Goal: Task Accomplishment & Management: Use online tool/utility

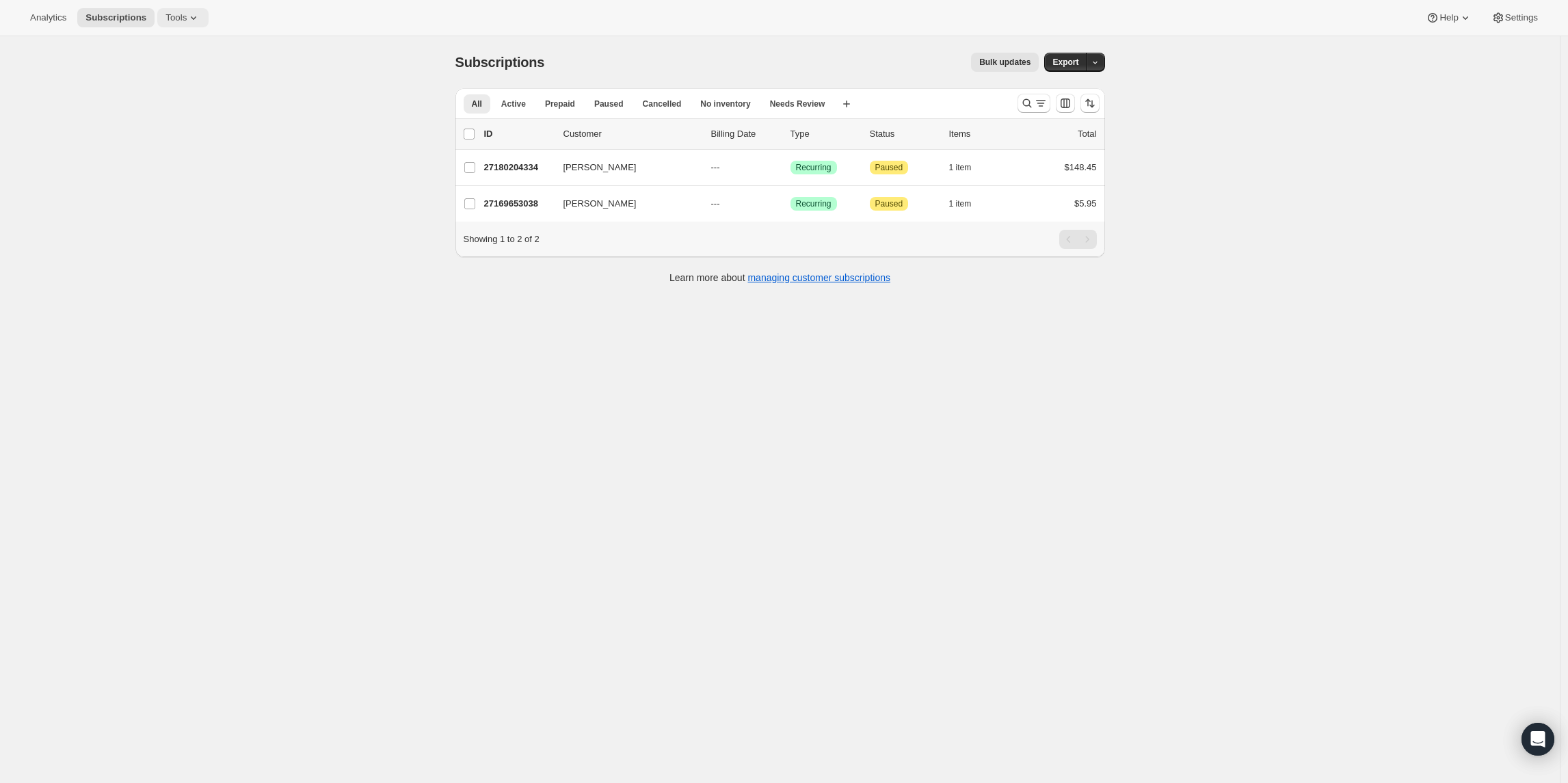
click at [200, 15] on icon at bounding box center [193, 18] width 14 height 14
click at [184, 87] on span "Bundles" at bounding box center [193, 93] width 121 height 14
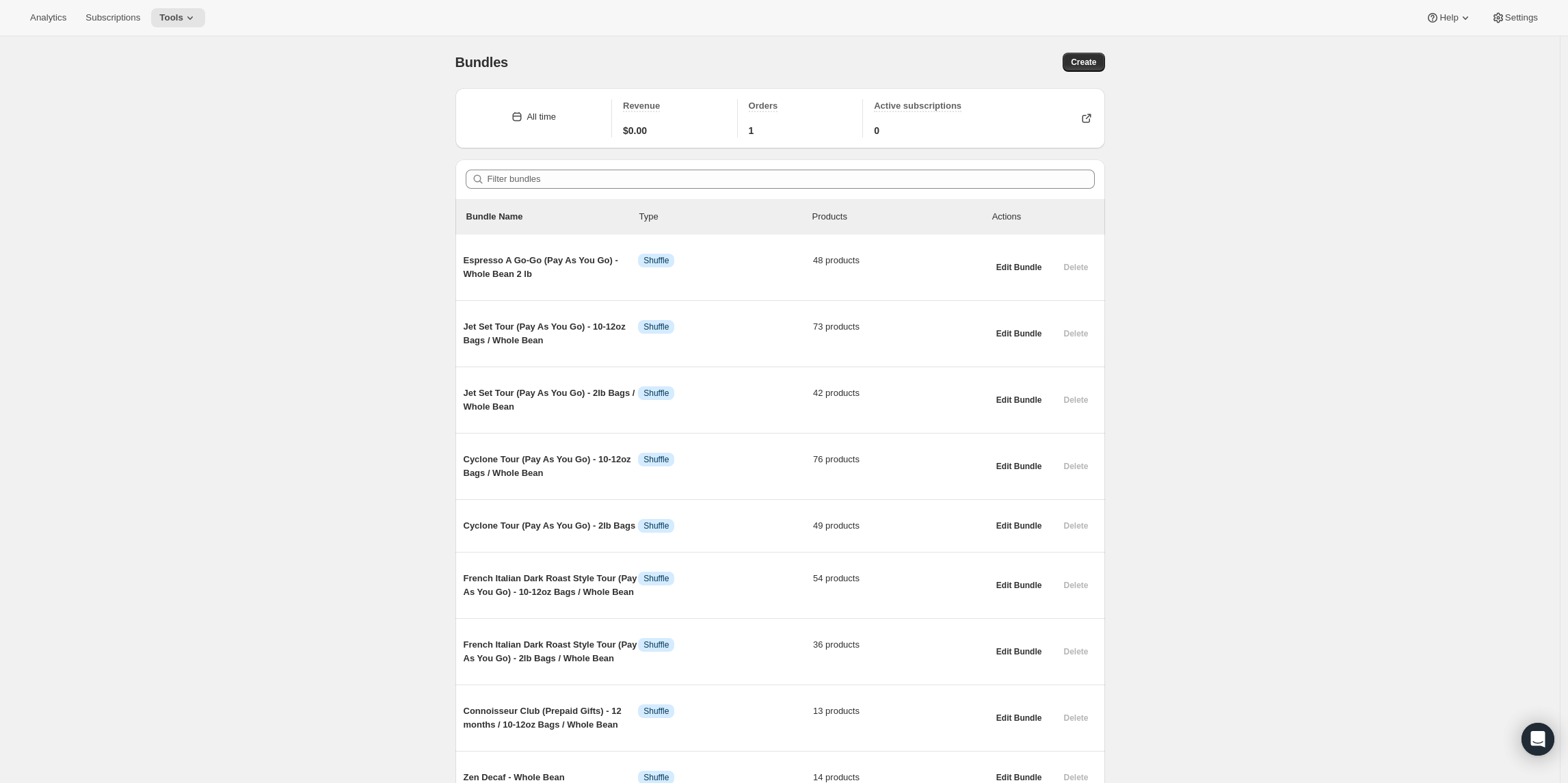
click at [223, 509] on div "Bundles. This page is ready Bundles Create All time Revenue $0.00 Orders 1 Acti…" at bounding box center [780, 598] width 1559 height 1123
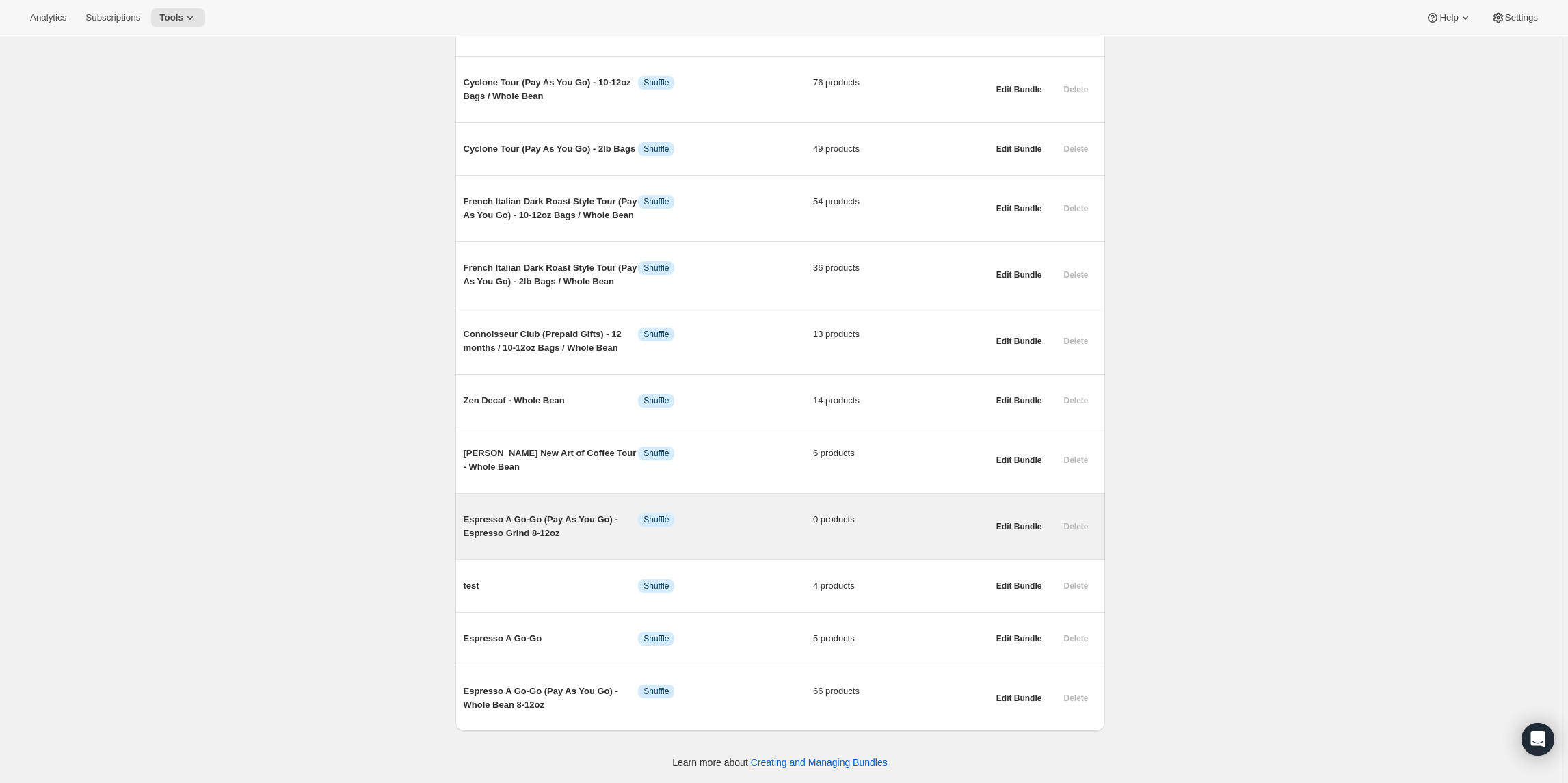
click at [555, 518] on span "Espresso A Go-Go (Pay As You Go) - Espresso Grind 8-12oz" at bounding box center [550, 526] width 175 height 27
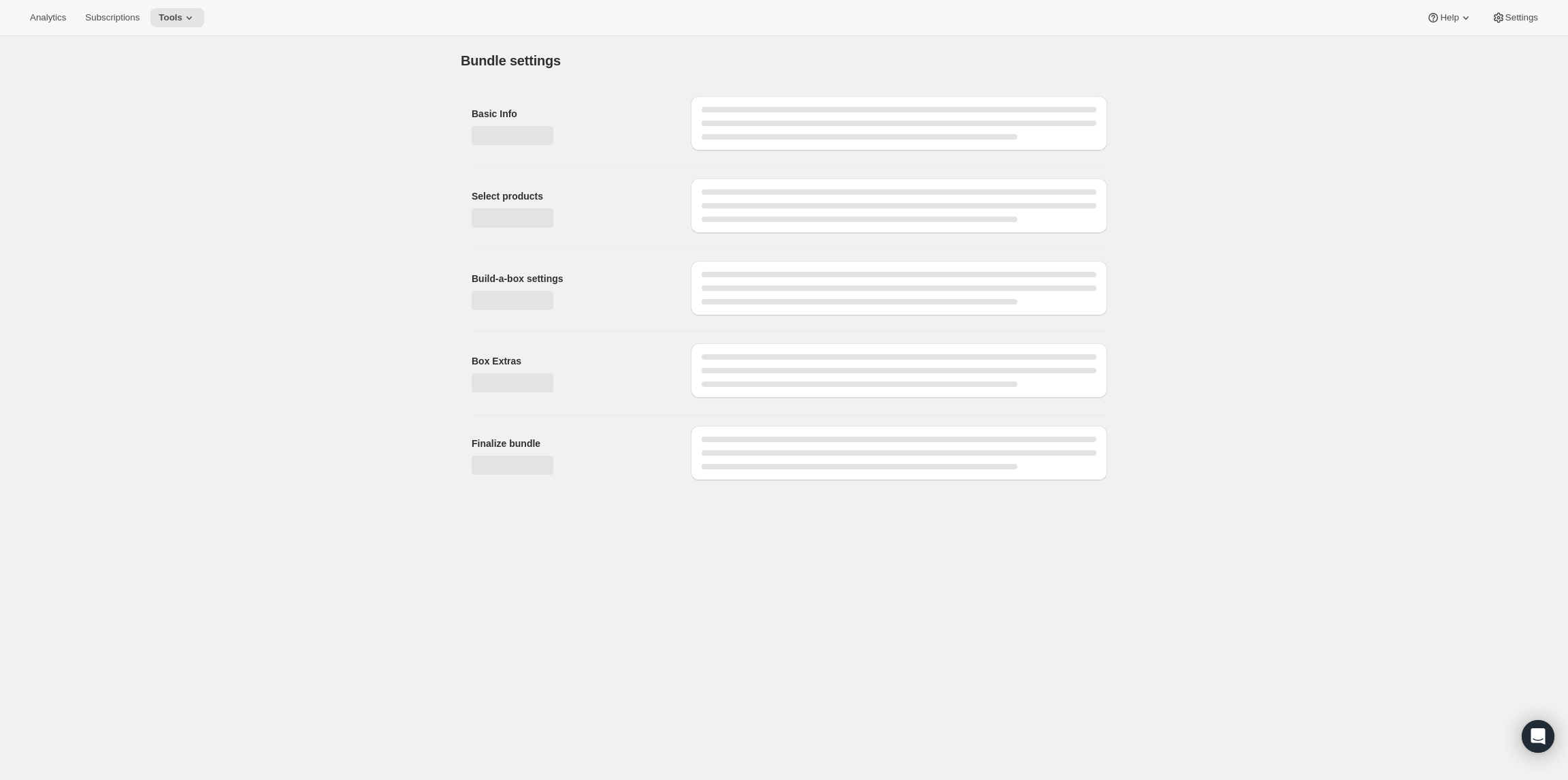
type input "Espresso A Go-Go (Pay As You Go) - Espresso Grind 8-12oz"
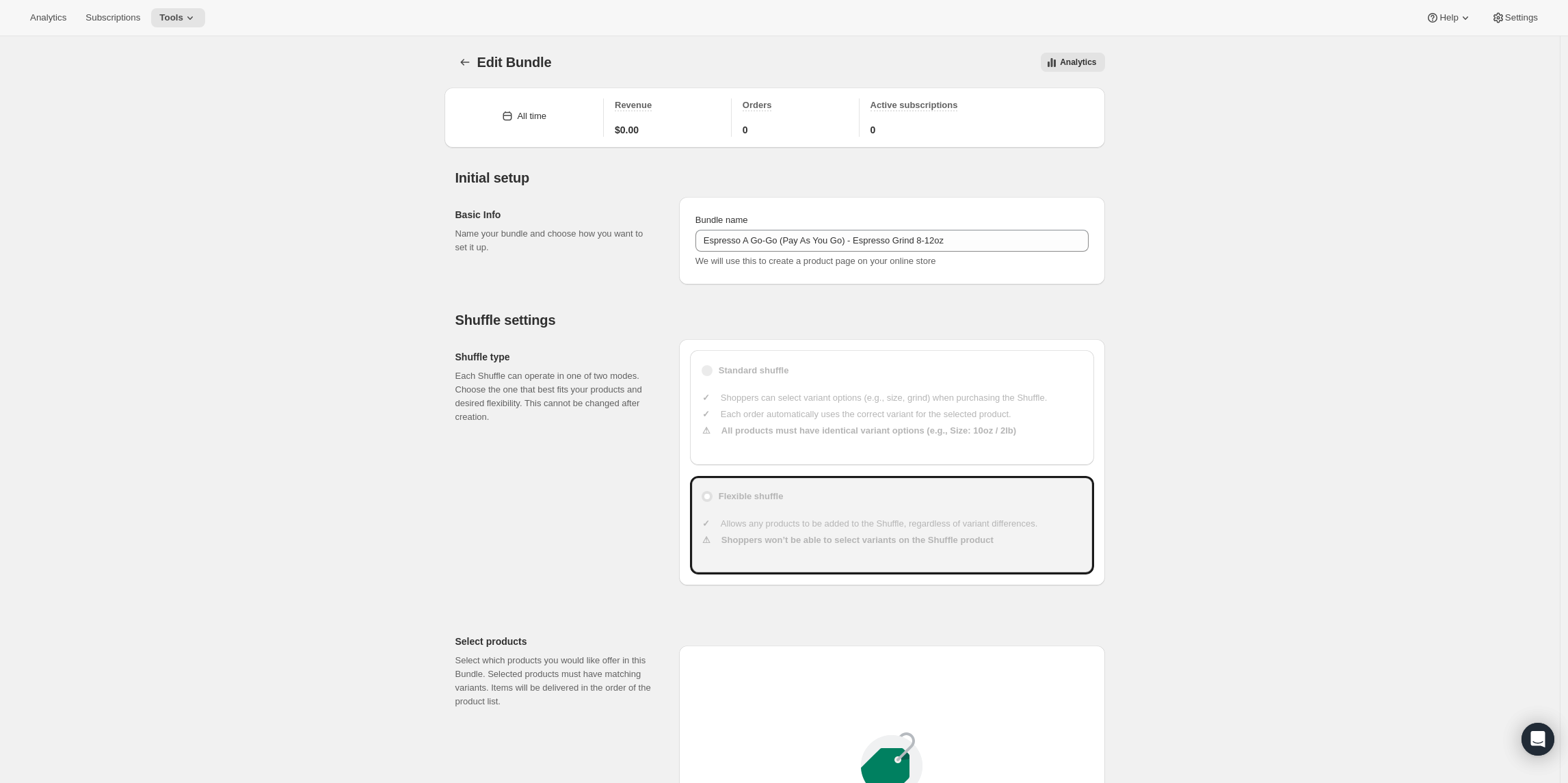
click at [730, 227] on div "Bundle name Espresso A Go-Go (Pay As You Go) - Espresso Grind 8-12oz We will us…" at bounding box center [891, 241] width 393 height 54
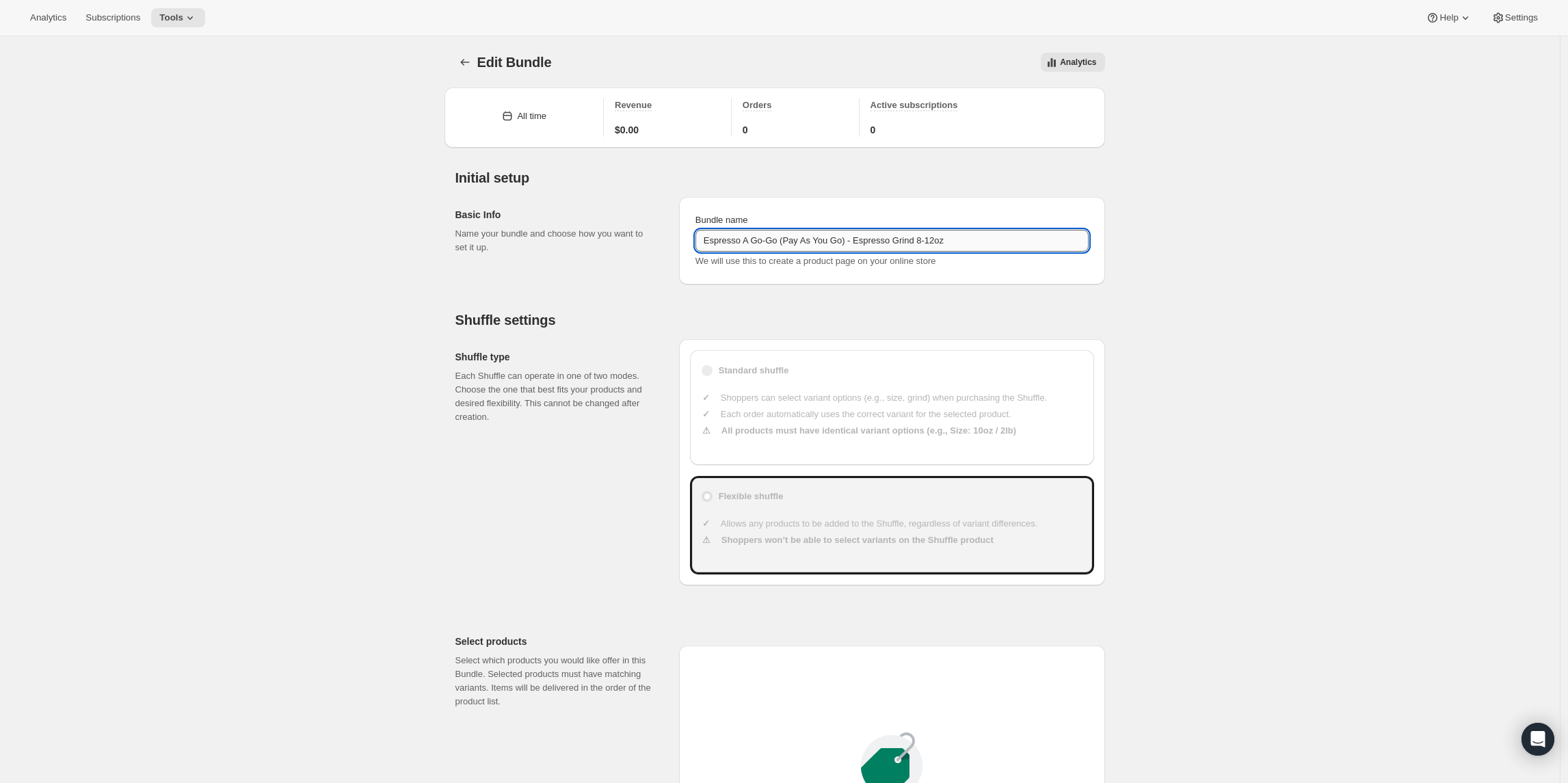
click at [730, 237] on input "Espresso A Go-Go (Pay As You Go) - Espresso Grind 8-12oz" at bounding box center [891, 240] width 393 height 22
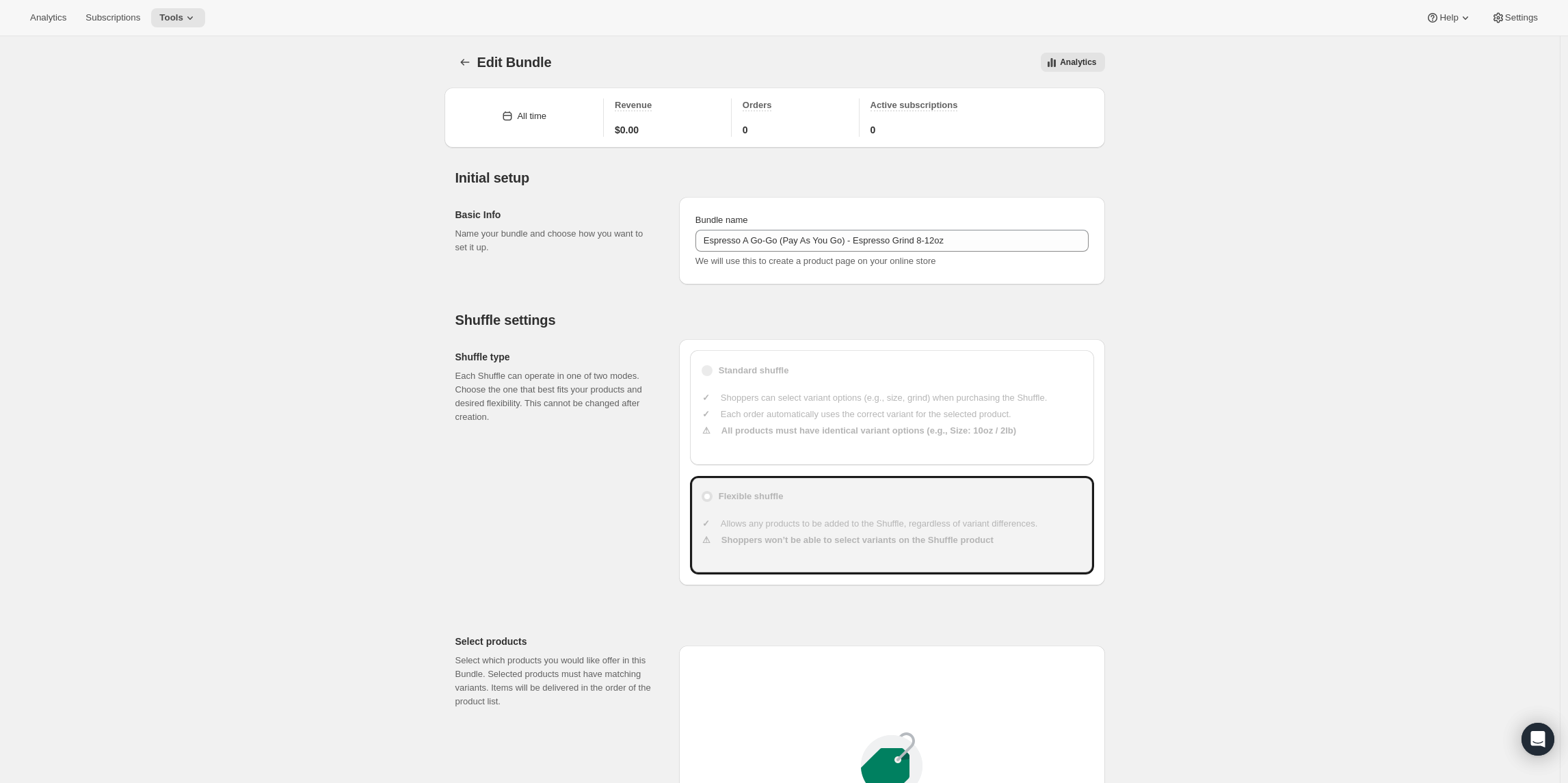
click at [353, 149] on div "Edit Bundle. This page is ready Edit Bundle Analytics More actions Analytics Al…" at bounding box center [780, 780] width 1559 height 1490
click at [462, 58] on icon "Bundles" at bounding box center [465, 62] width 14 height 14
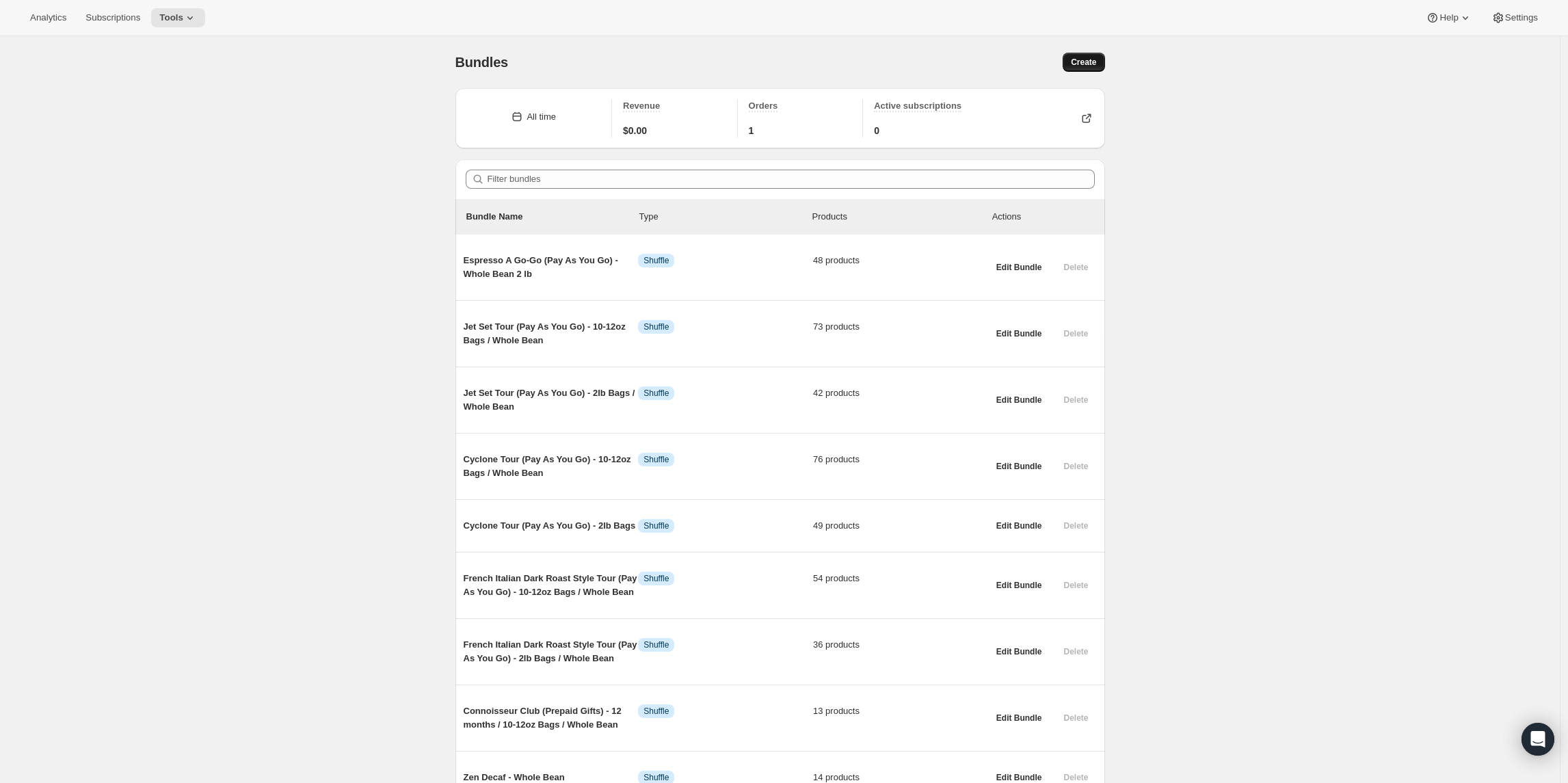
click at [1092, 64] on span "Create" at bounding box center [1083, 62] width 25 height 11
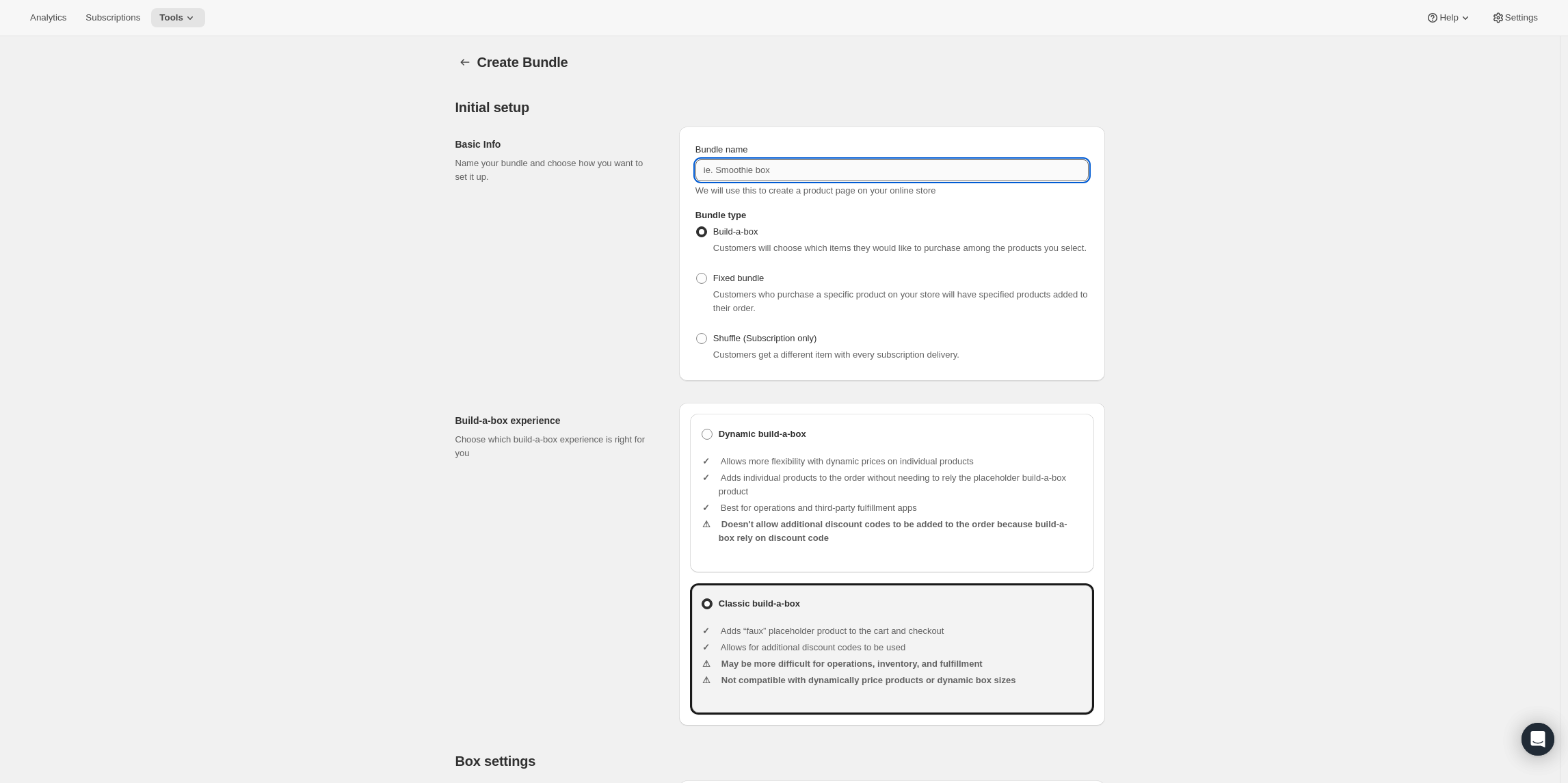
click at [825, 167] on input "Bundle name" at bounding box center [891, 170] width 393 height 22
paste input "Espresso A Go-Go (Pay As You Go) - Espresso Grind 8-12oz"
type input "Espresso A Go-Go (Pay As You Go) - Espresso Grind 8-12oz"
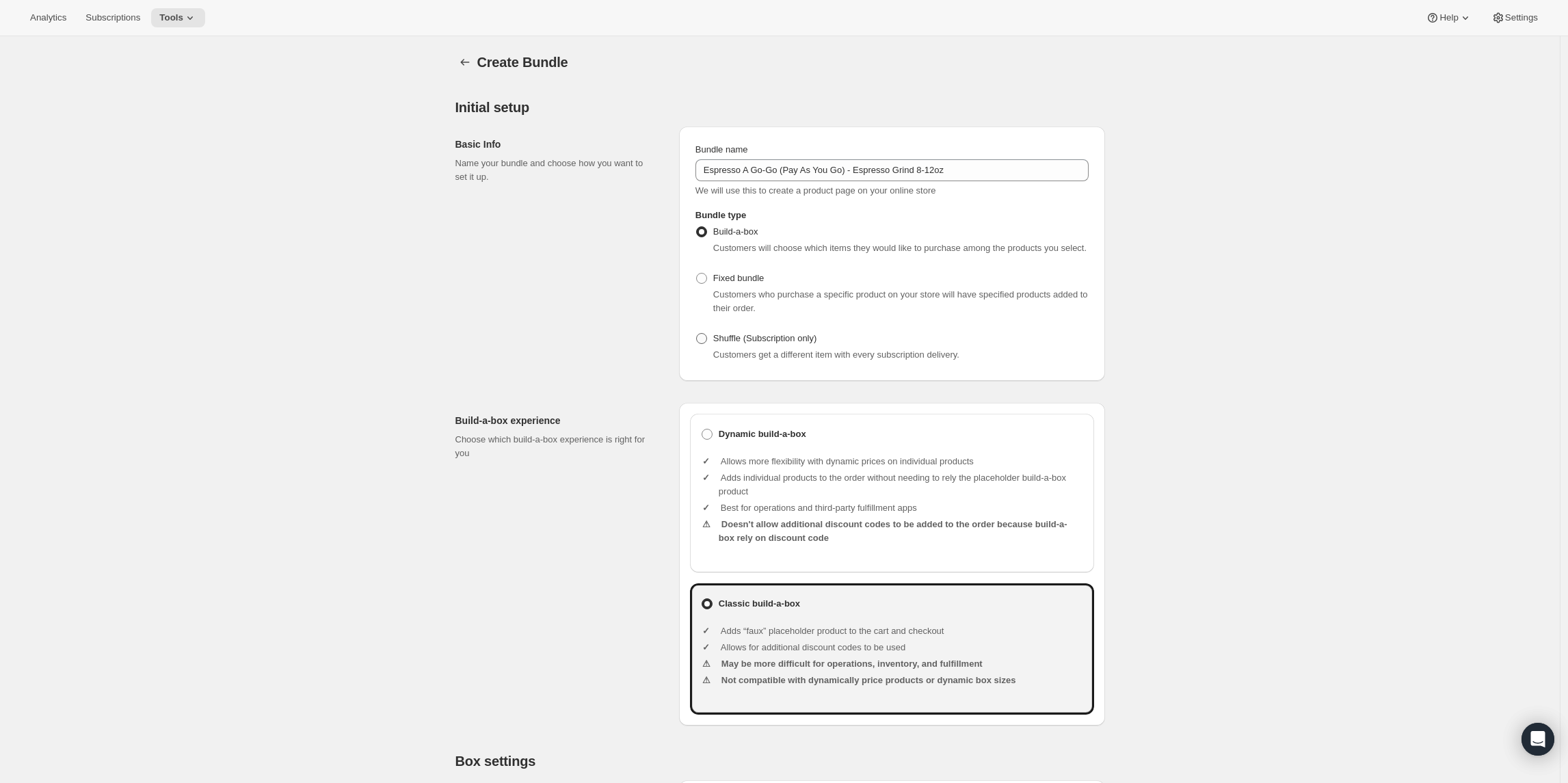
click at [704, 344] on span at bounding box center [701, 338] width 11 height 11
click at [697, 334] on input "Shuffle (Subscription only)" at bounding box center [696, 333] width 1 height 1
radio input "true"
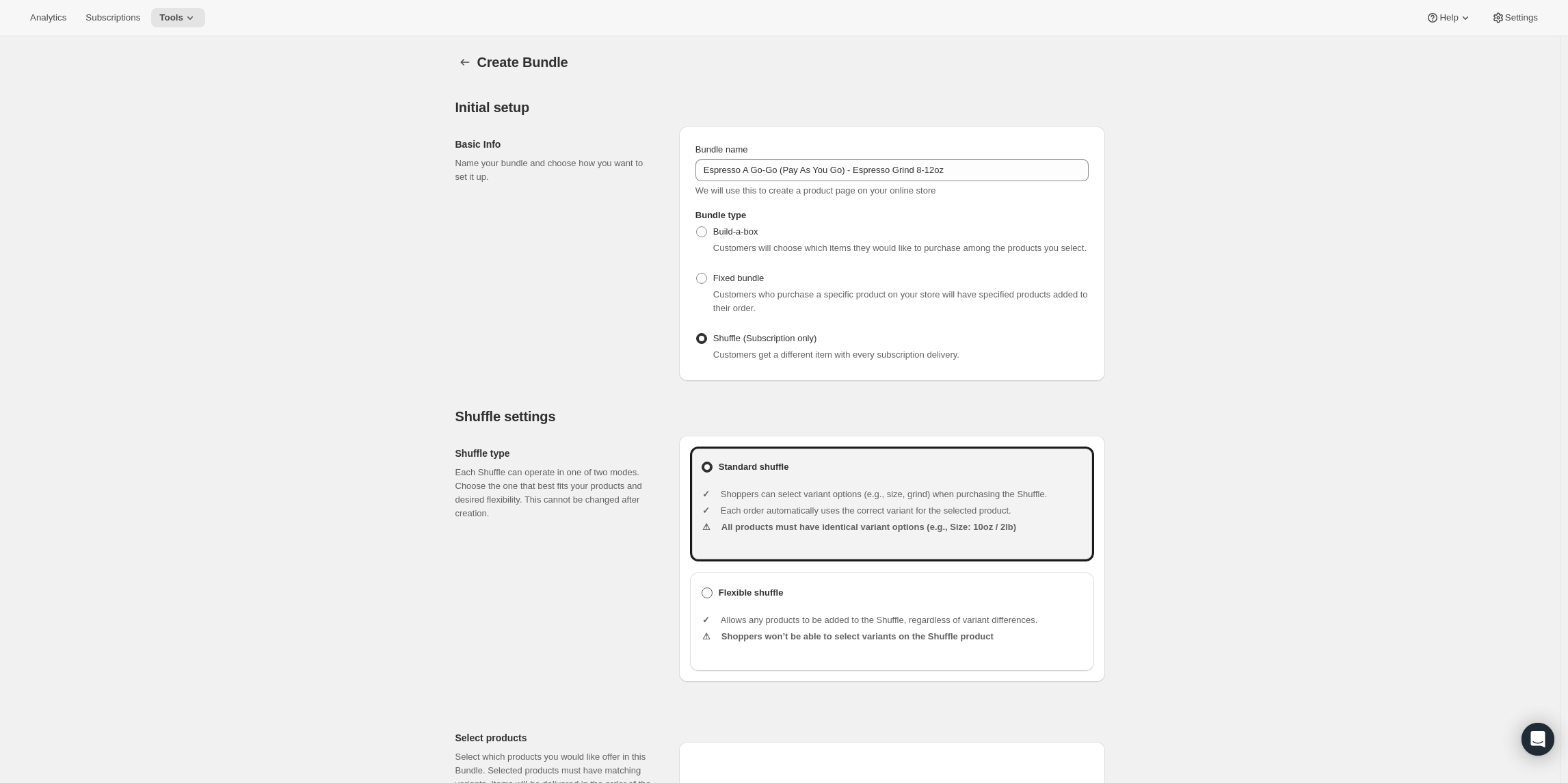
click at [709, 599] on label "Flexible shuffle" at bounding box center [891, 592] width 382 height 19
click at [702, 588] on input "Flexible shuffle" at bounding box center [701, 587] width 1 height 1
radio input "true"
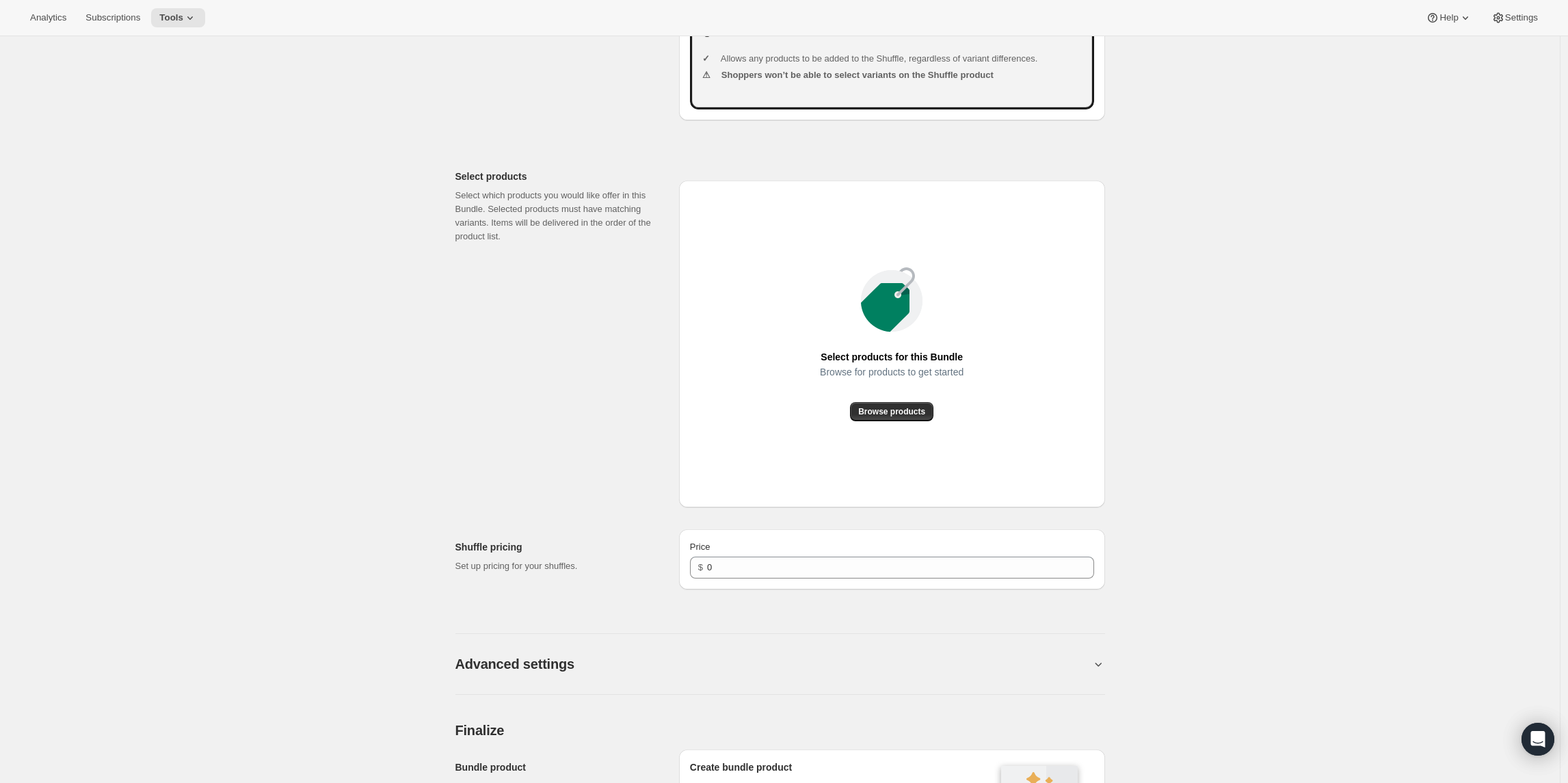
scroll to position [562, 0]
click at [833, 588] on div "Price $ 0" at bounding box center [891, 557] width 426 height 60
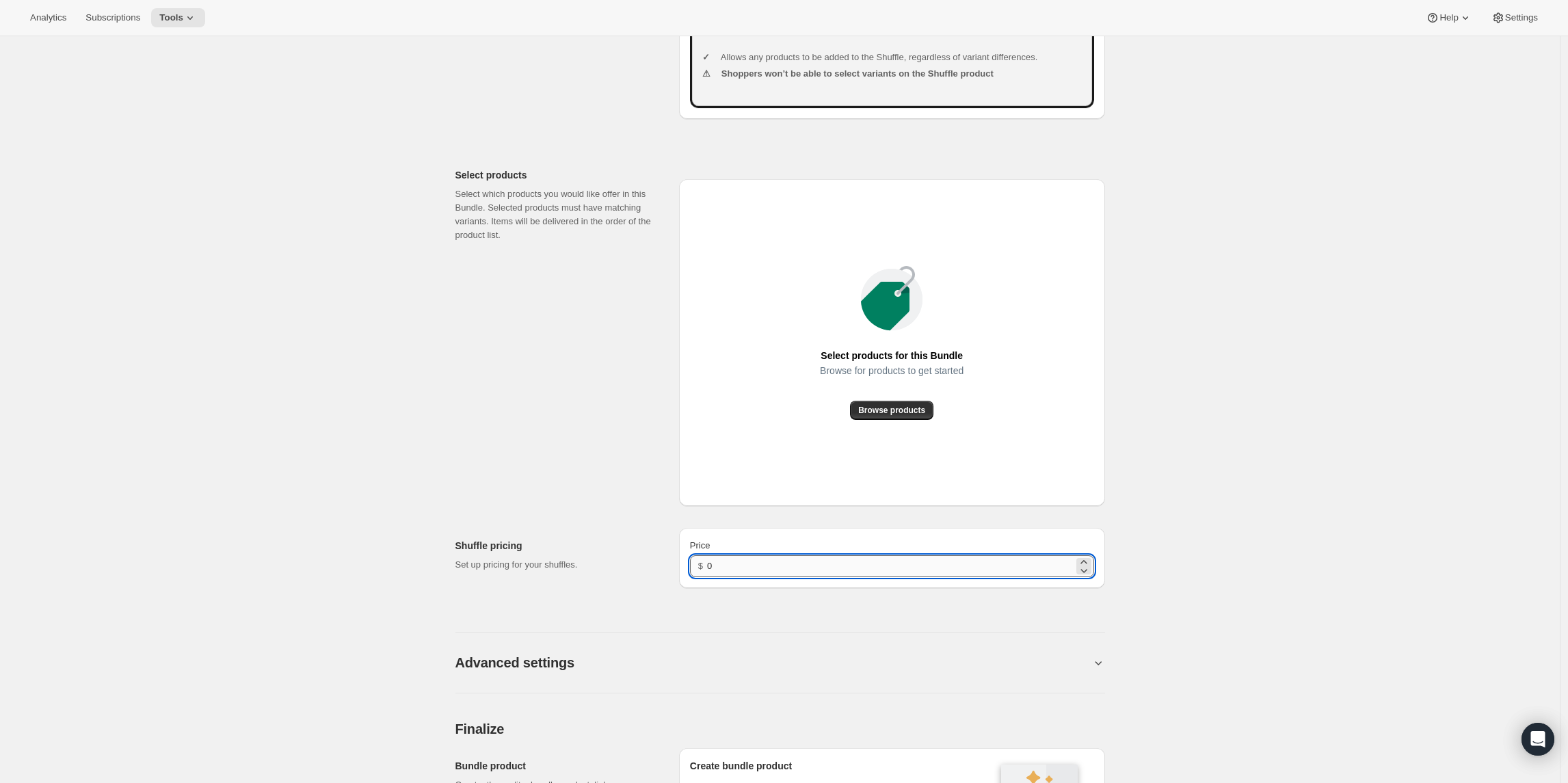
click at [829, 576] on input "0" at bounding box center [889, 566] width 366 height 22
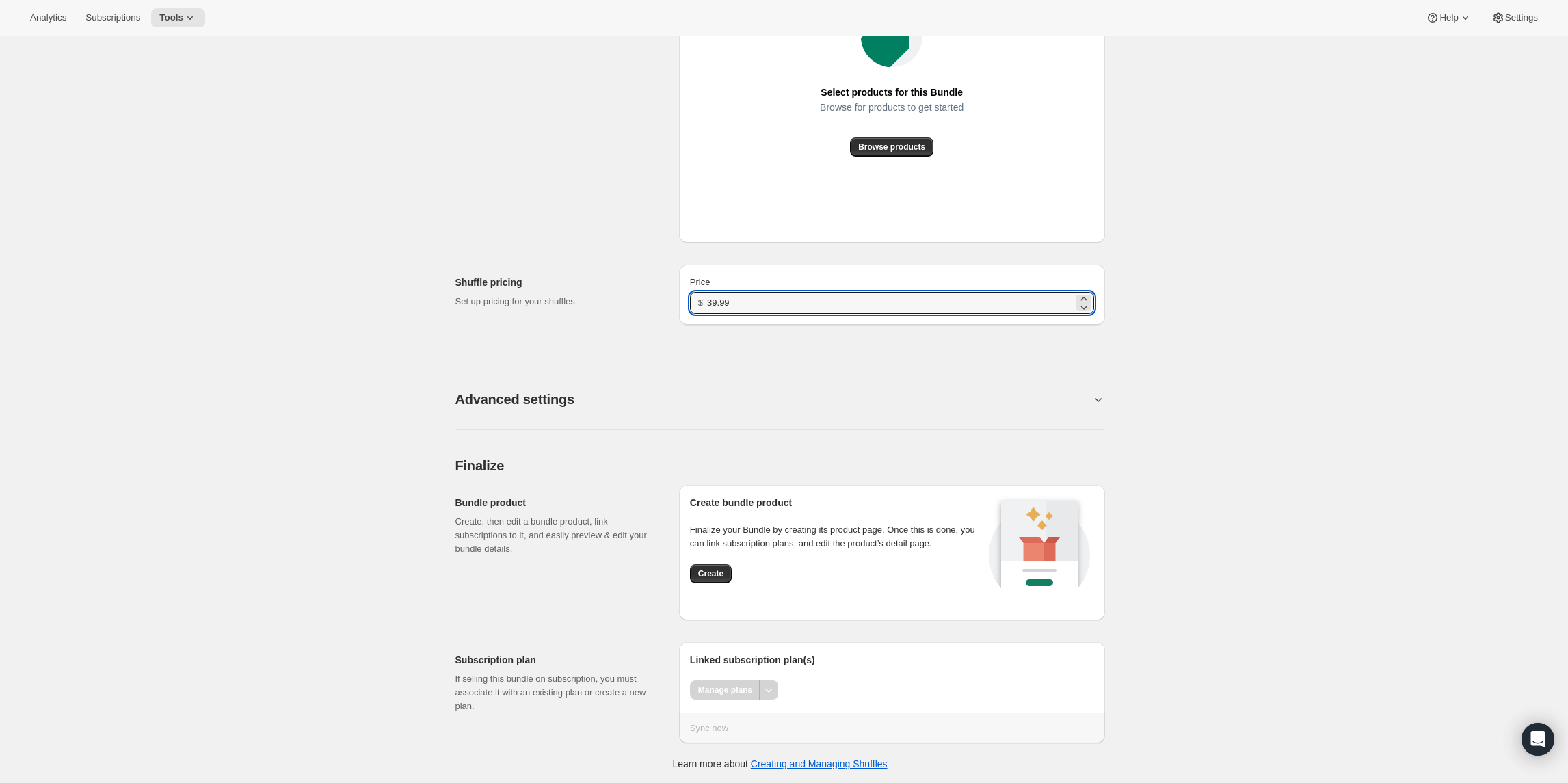
scroll to position [824, 0]
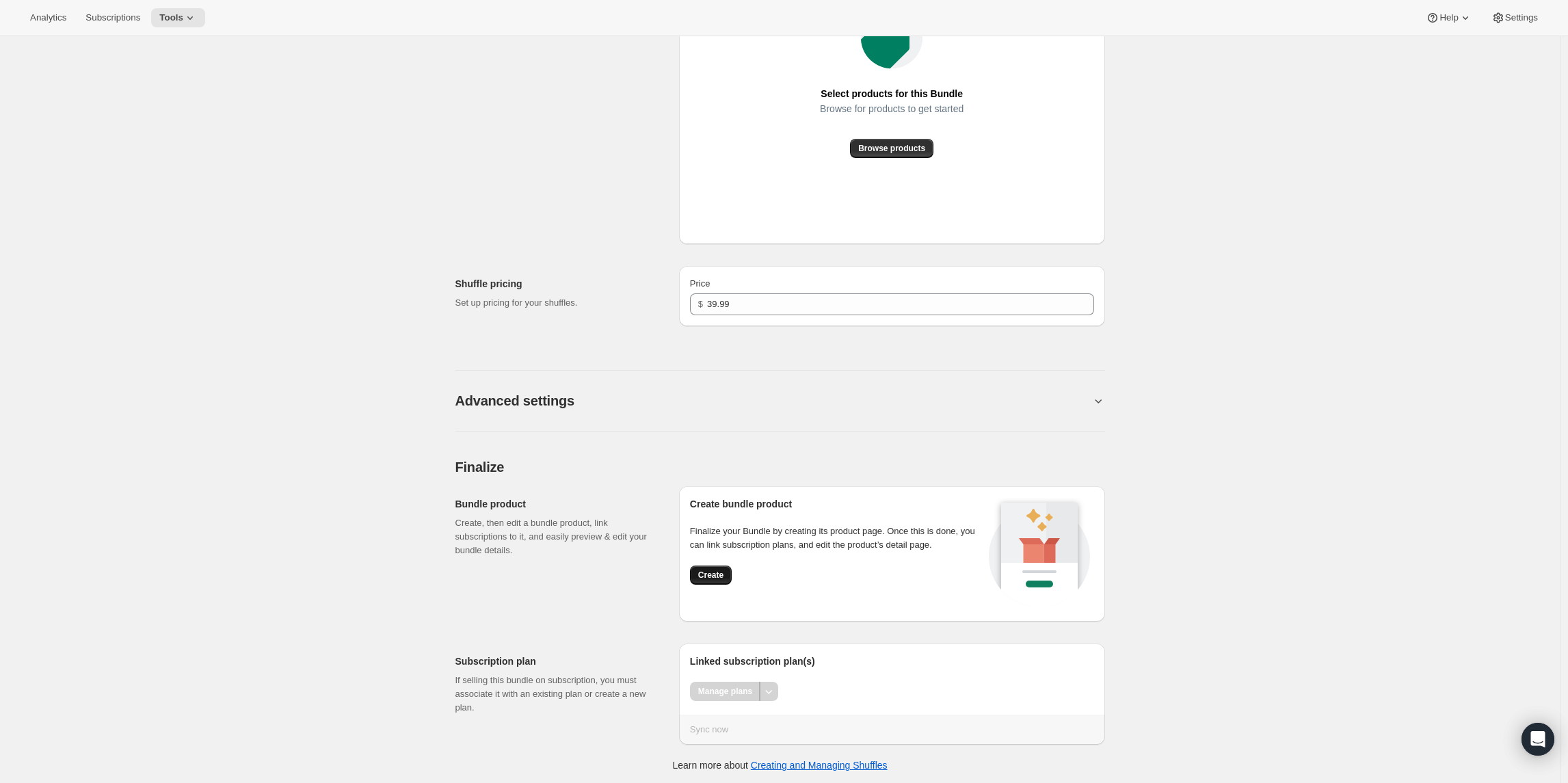
click at [706, 584] on button "Create" at bounding box center [710, 575] width 41 height 19
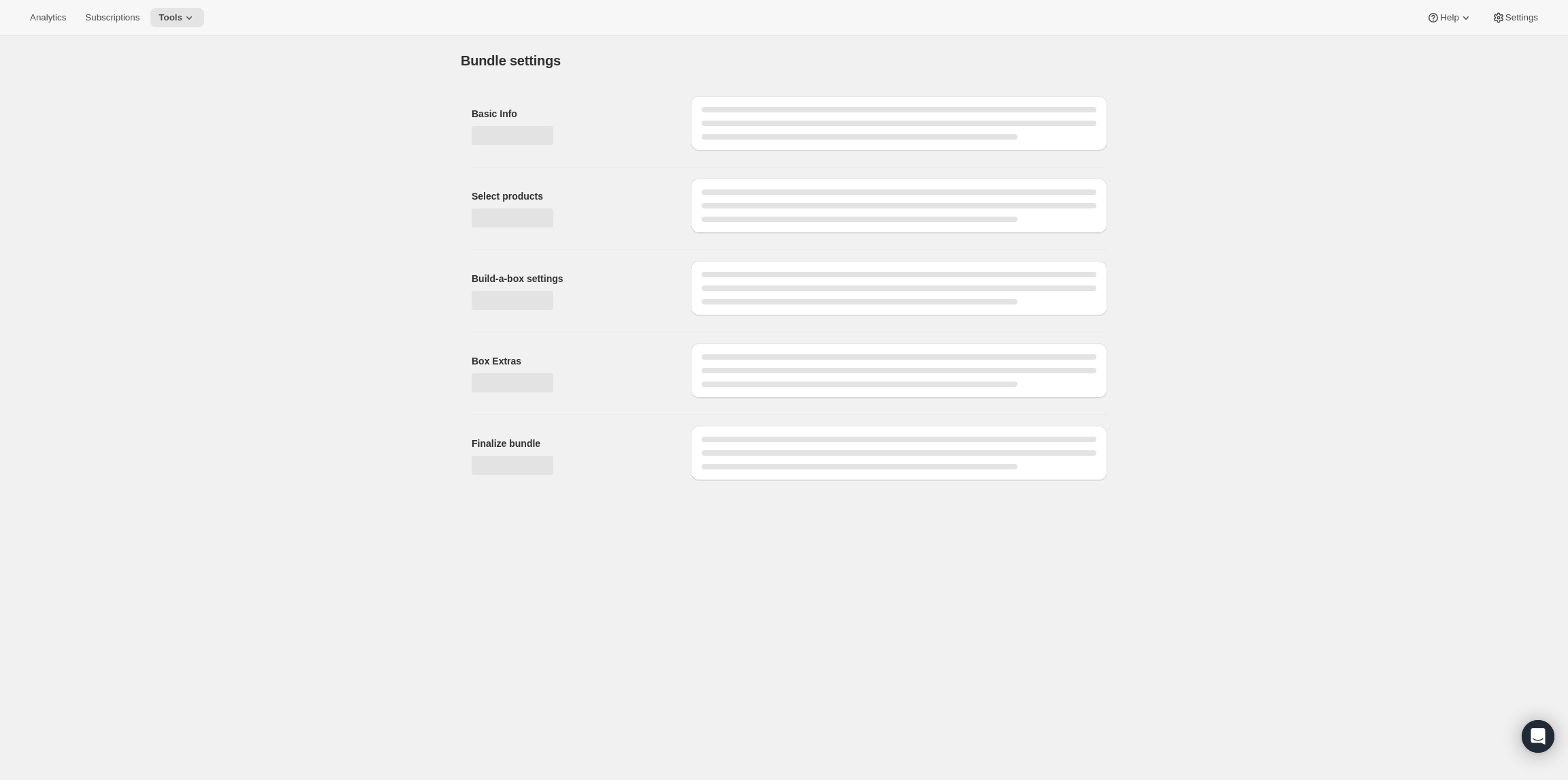
type input "0"
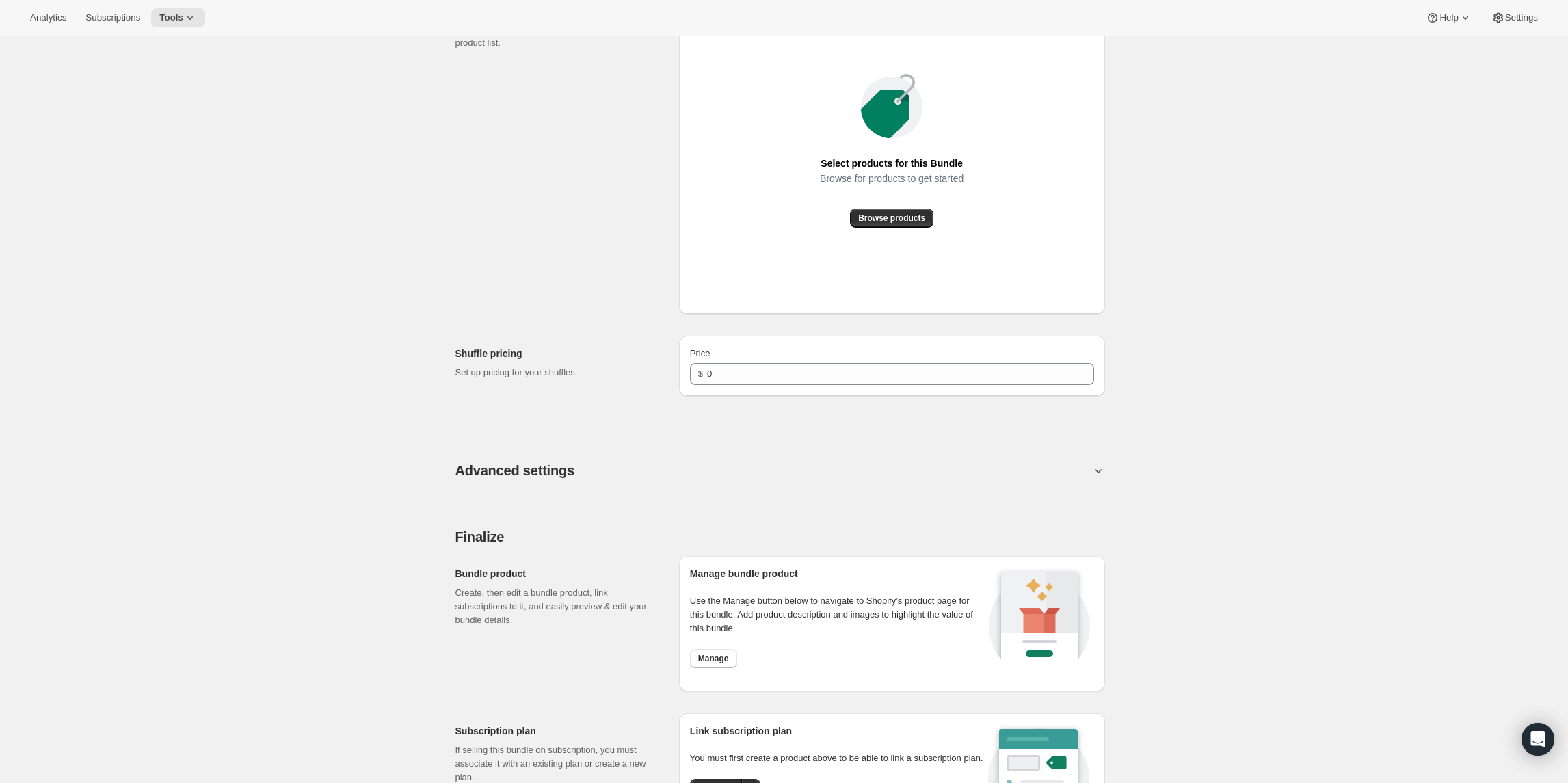
scroll to position [660, 0]
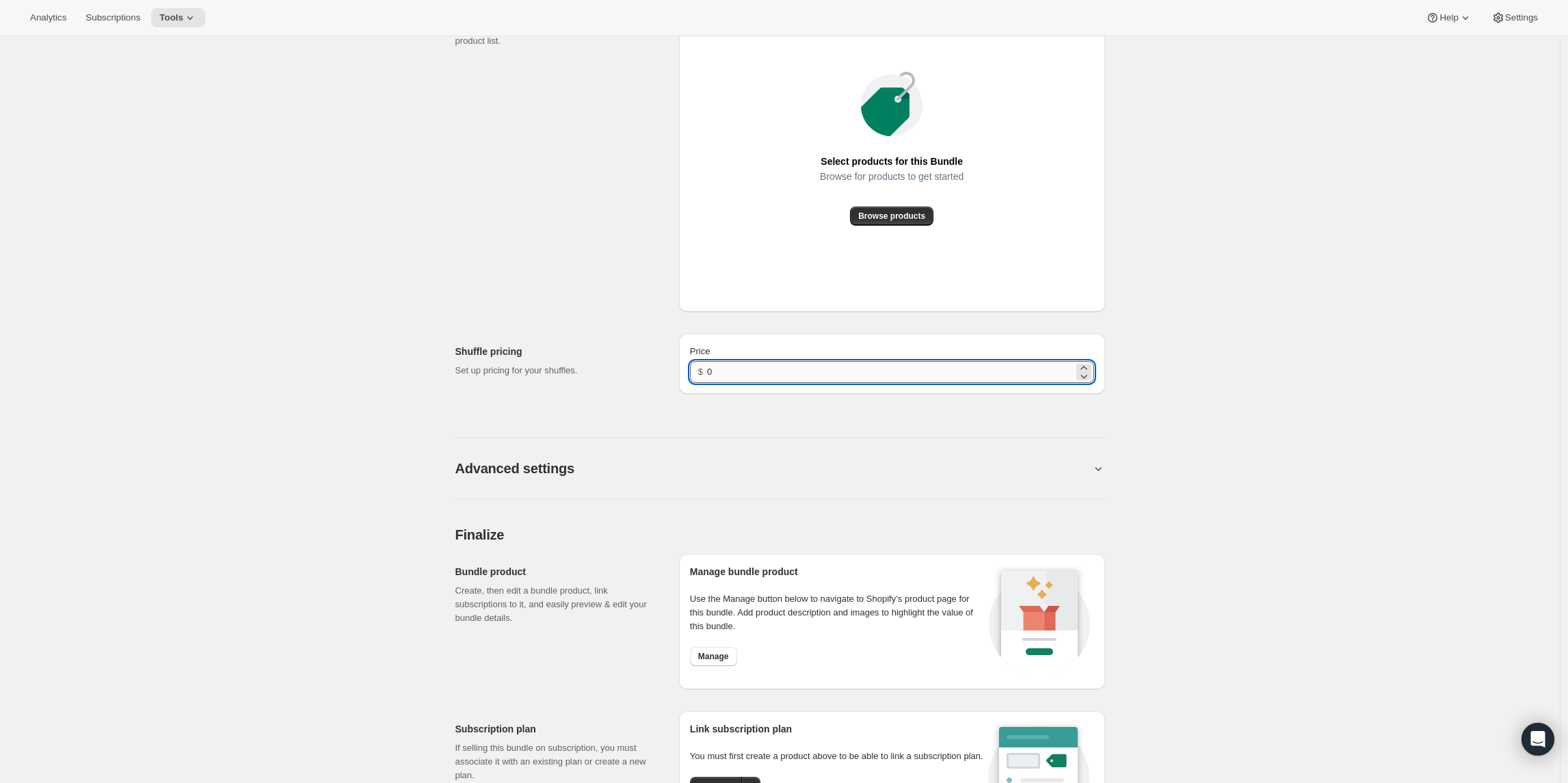
click at [812, 371] on input "0" at bounding box center [889, 372] width 366 height 22
type input "39.99"
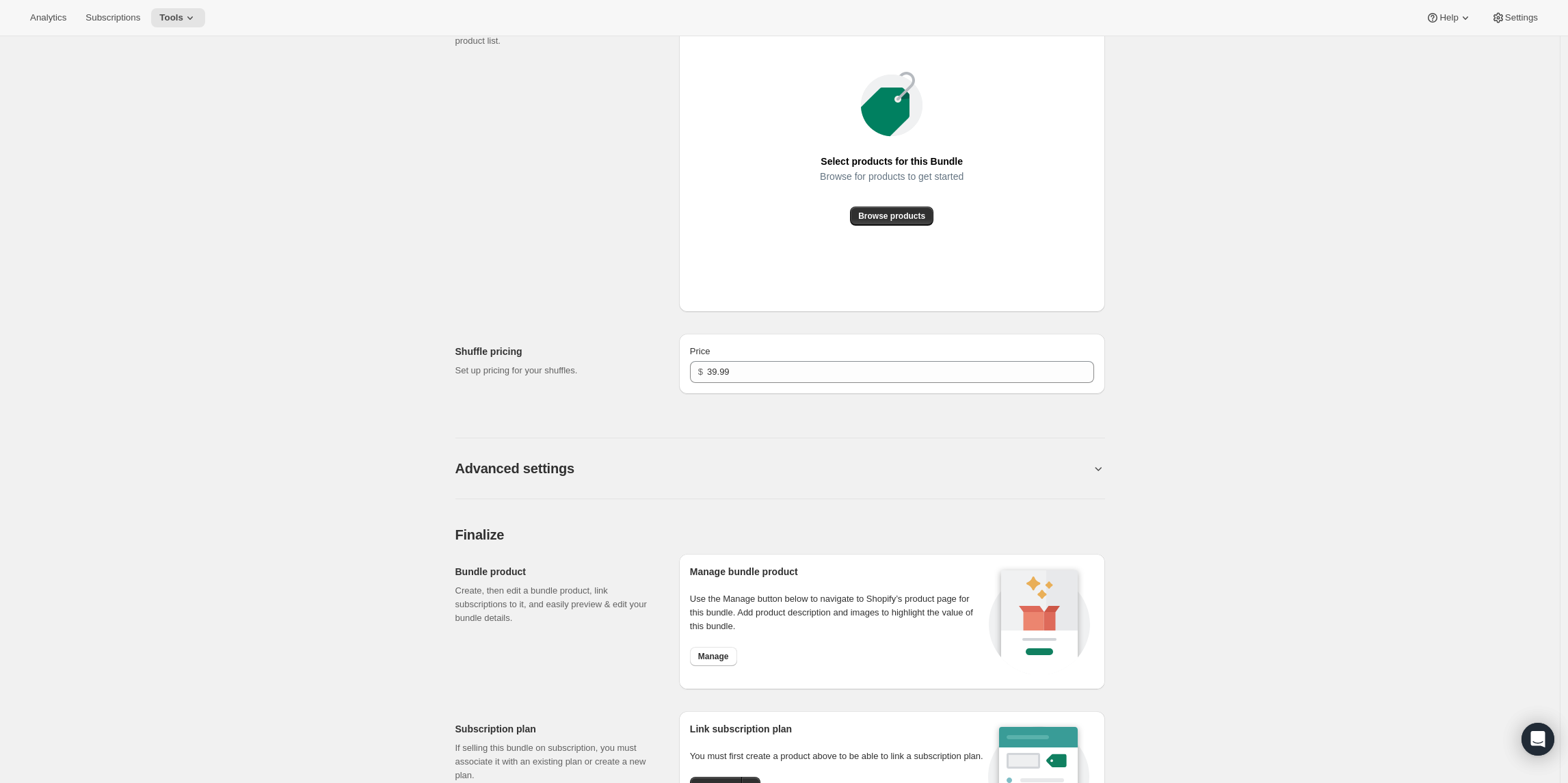
click at [877, 226] on div "Select products for this Bundle Browse for products to get started Browse produ…" at bounding box center [892, 148] width 404 height 305
click at [869, 211] on span "Browse products" at bounding box center [891, 216] width 67 height 11
